Goal: Task Accomplishment & Management: Manage account settings

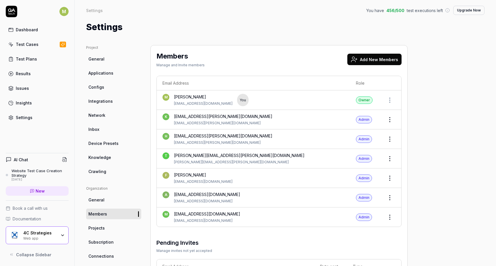
click at [377, 61] on button "Add New Members" at bounding box center [374, 59] width 54 height 11
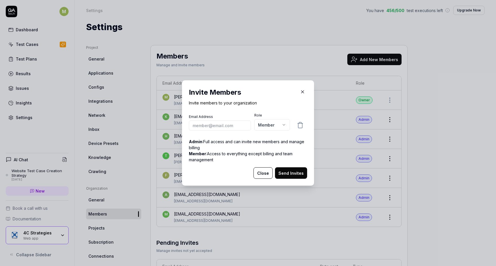
click at [226, 132] on div "Email Address Role Member ***** ****** Admin : Full access and can invite new m…" at bounding box center [248, 140] width 118 height 55
click at [228, 126] on input "email" at bounding box center [220, 126] width 62 height 10
paste input "[EMAIL_ADDRESS][PERSON_NAME][DOMAIN_NAME]"
type input "[EMAIL_ADDRESS][PERSON_NAME][DOMAIN_NAME]"
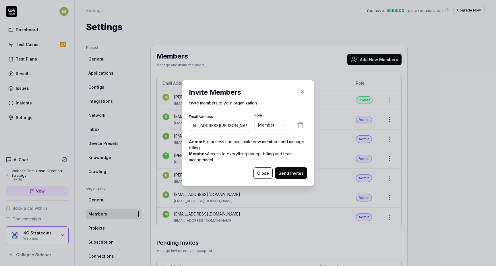
click at [285, 125] on body "M Dashboard Test Cases Test Plans Results Issues Insights Settings AI Chat Webs…" at bounding box center [248, 133] width 496 height 266
select select "*"
click at [292, 175] on button "Send Invites" at bounding box center [291, 172] width 32 height 11
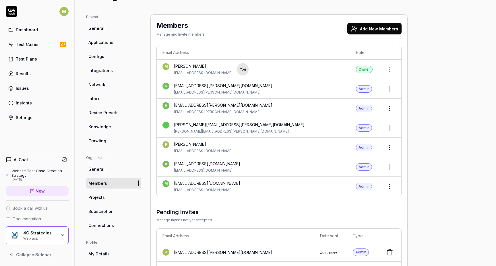
scroll to position [16, 0]
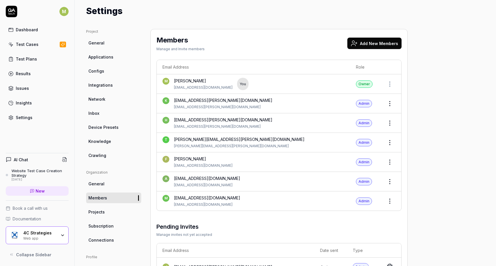
click at [21, 119] on div "Settings" at bounding box center [24, 118] width 17 height 6
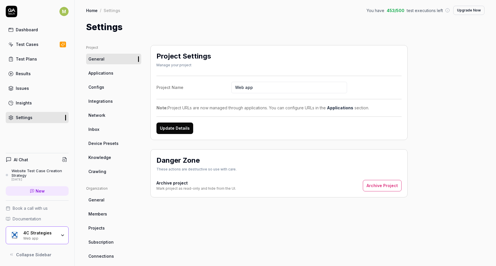
click at [102, 117] on span "Network" at bounding box center [96, 115] width 17 height 6
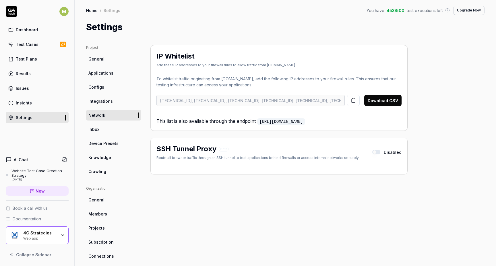
click at [175, 188] on div "IP Whitelist Add these IP addresses to your firewall rules to allow traffic fro…" at bounding box center [278, 188] width 257 height 287
click at [64, 234] on icon "button" at bounding box center [62, 235] width 5 height 5
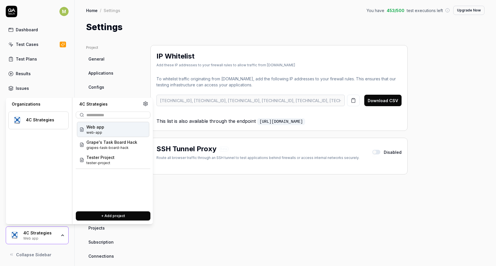
click at [117, 189] on div "Web app web-app Grape's Task Board Hack grapes-task-board-hack Tester Project t…" at bounding box center [113, 164] width 75 height 86
